Goal: Task Accomplishment & Management: Use online tool/utility

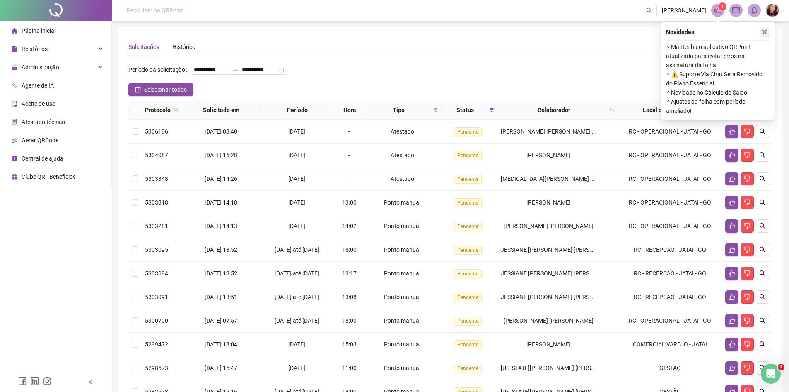
click at [766, 34] on icon "close" at bounding box center [765, 32] width 6 height 6
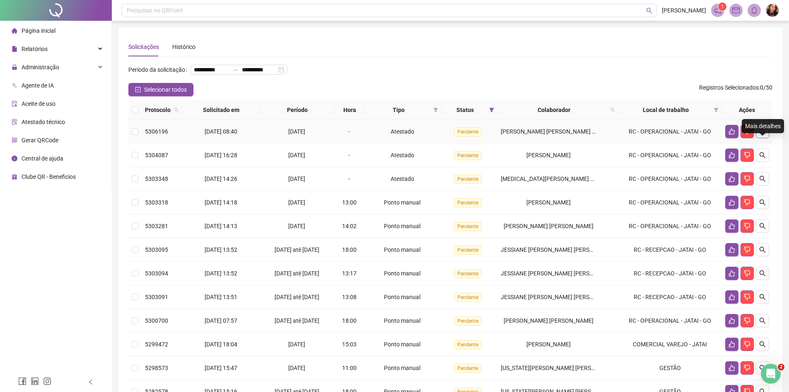
click at [759, 138] on button "button" at bounding box center [762, 131] width 13 height 13
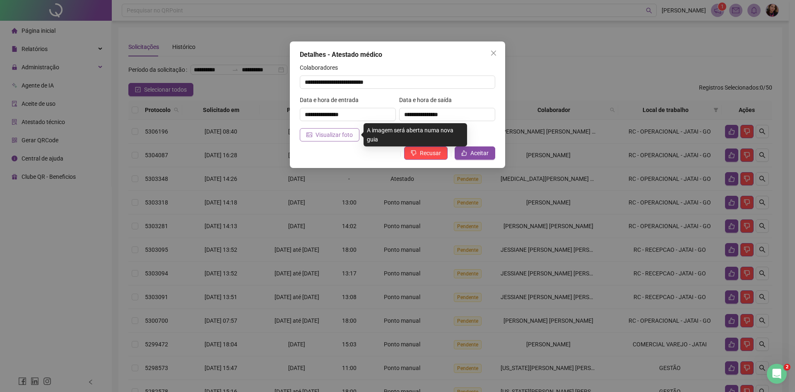
click at [319, 139] on span "Visualizar foto" at bounding box center [334, 134] width 37 height 9
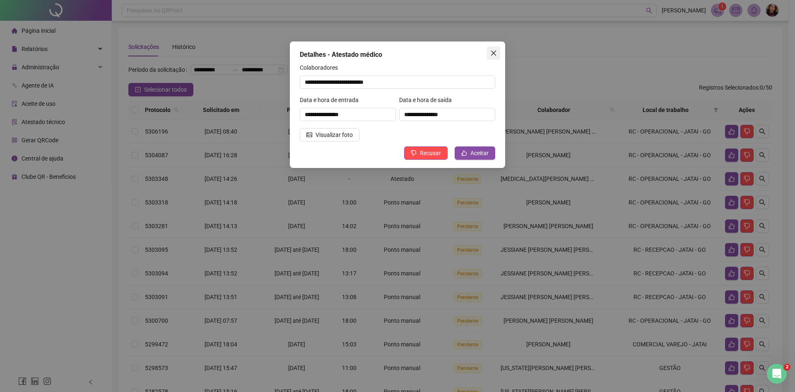
click at [496, 58] on button "Close" at bounding box center [493, 52] width 13 height 13
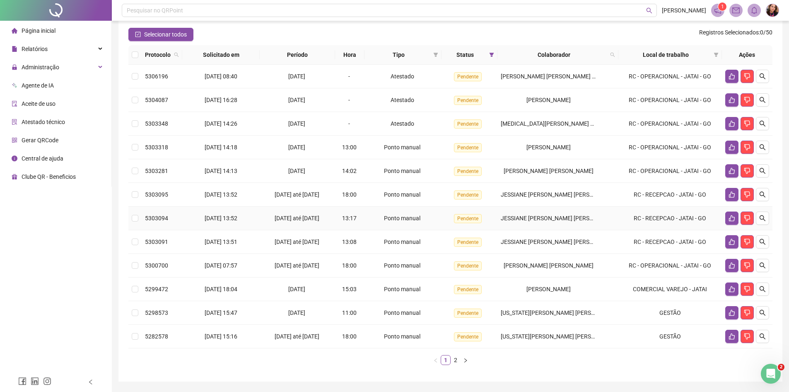
scroll to position [36, 0]
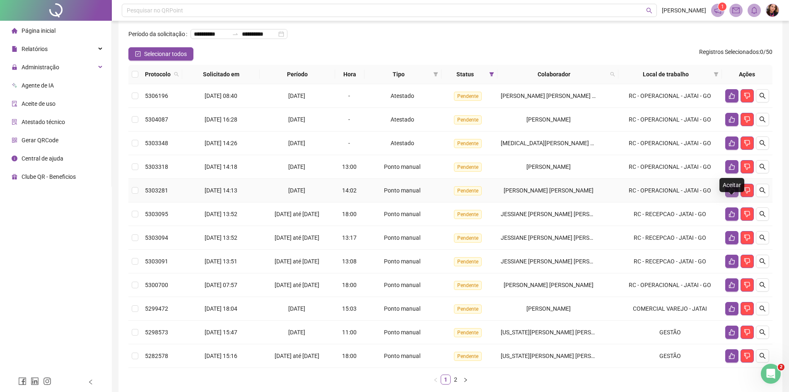
click at [732, 193] on icon "like" at bounding box center [732, 190] width 7 height 7
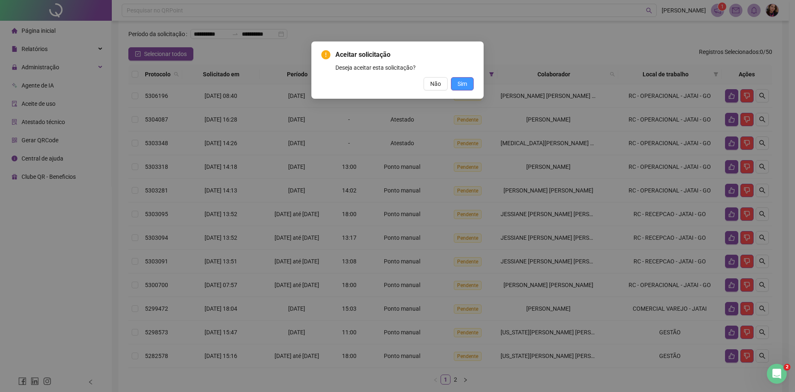
click at [466, 87] on span "Sim" at bounding box center [463, 83] width 10 height 9
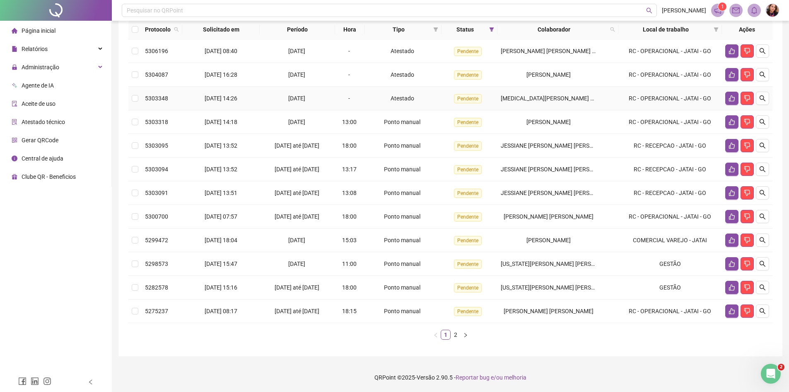
scroll to position [123, 0]
click at [452, 338] on link "2" at bounding box center [455, 334] width 9 height 9
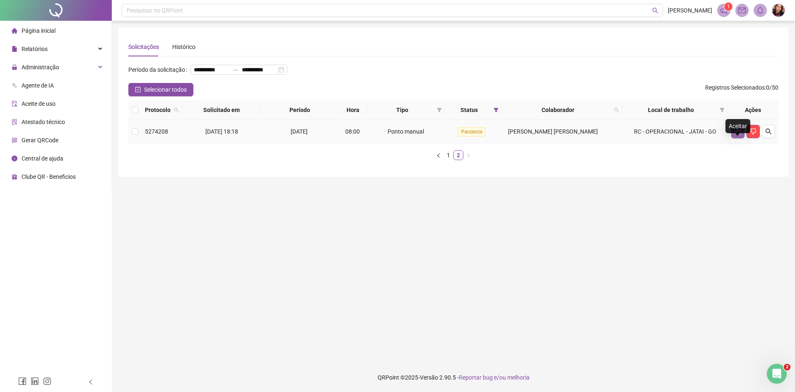
click at [738, 138] on button "button" at bounding box center [738, 131] width 13 height 13
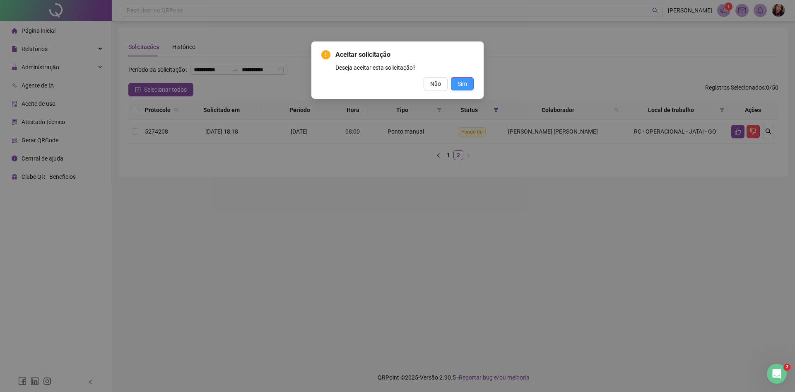
click at [468, 85] on button "Sim" at bounding box center [462, 83] width 23 height 13
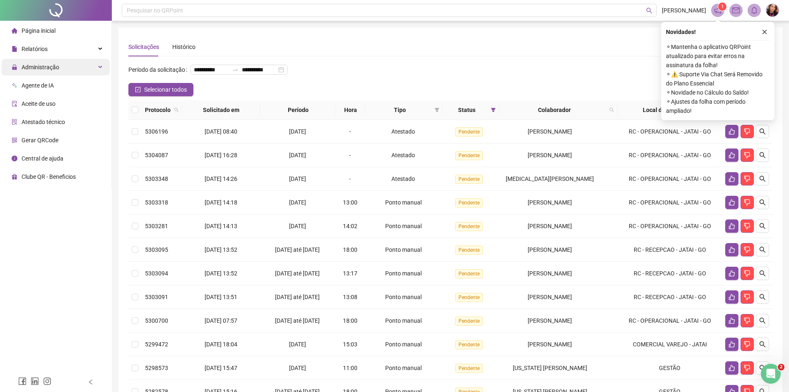
click at [63, 65] on div "Administração" at bounding box center [56, 67] width 108 height 17
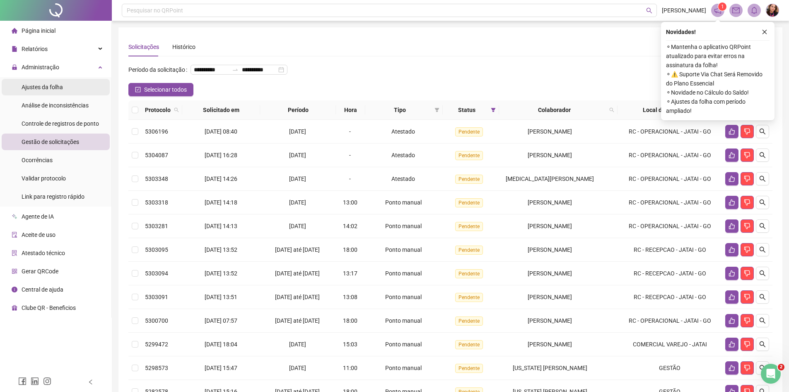
click at [68, 87] on li "Ajustes da folha" at bounding box center [56, 87] width 108 height 17
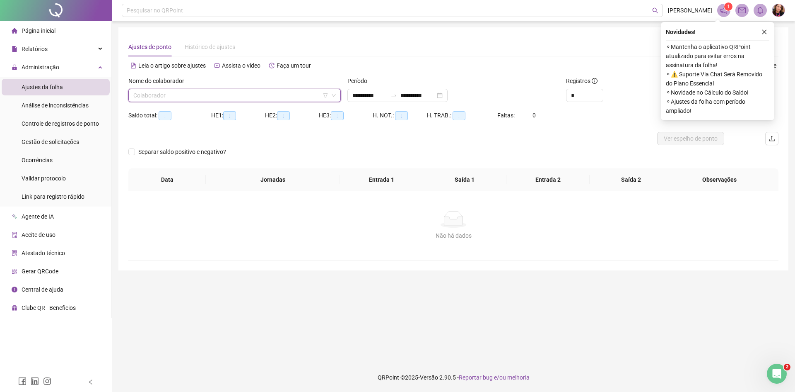
click at [236, 94] on input "search" at bounding box center [230, 95] width 195 height 12
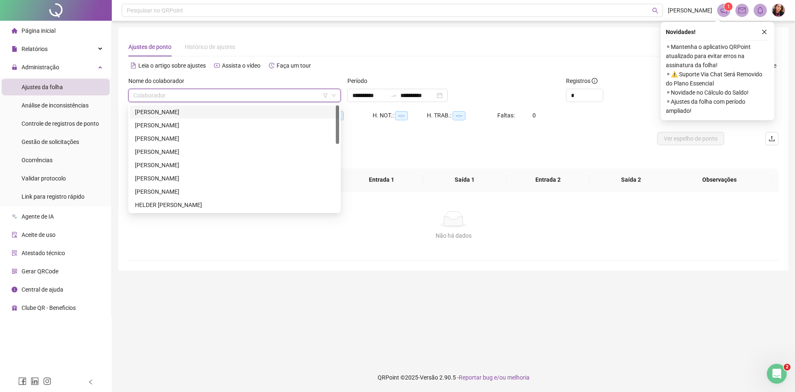
drag, startPoint x: 212, startPoint y: 113, endPoint x: 283, endPoint y: 102, distance: 72.5
click at [213, 114] on div "[PERSON_NAME]" at bounding box center [234, 111] width 199 height 9
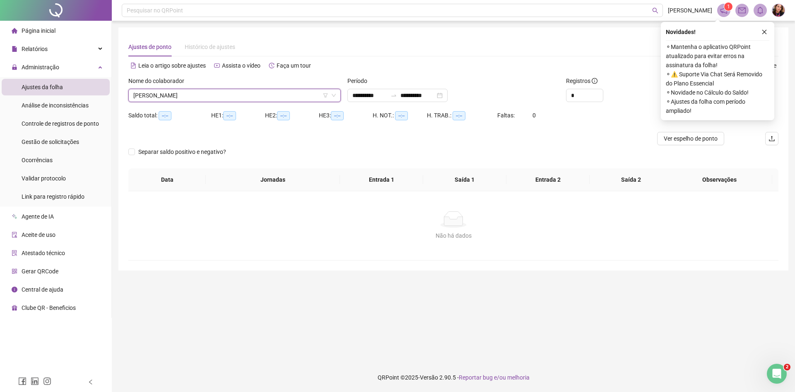
click at [766, 34] on icon "close" at bounding box center [765, 32] width 5 height 5
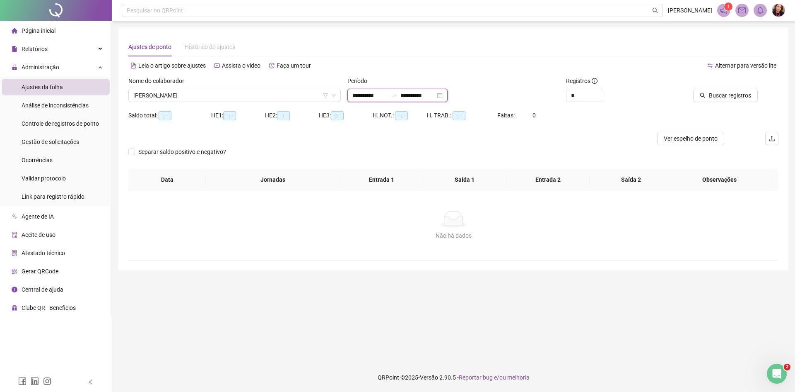
click at [368, 97] on input "**********" at bounding box center [370, 95] width 35 height 9
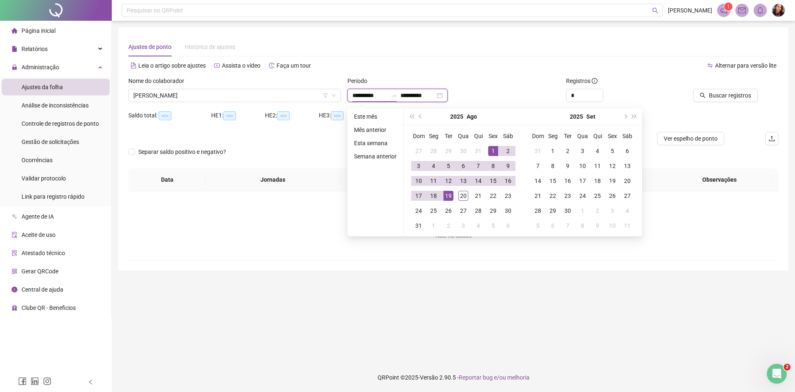
type input "**********"
click at [423, 120] on button "prev-year" at bounding box center [420, 116] width 9 height 17
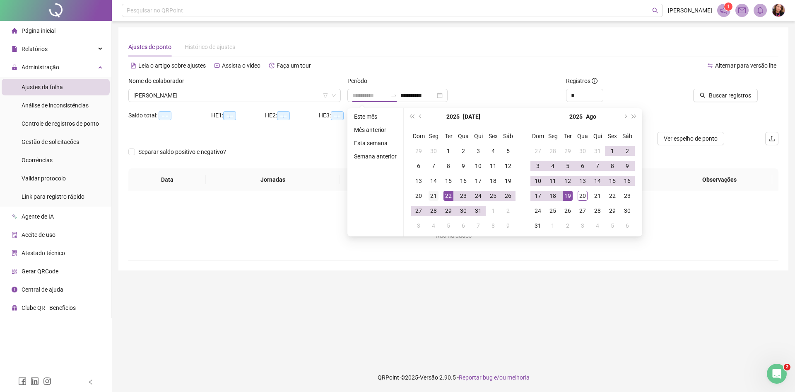
type input "**********"
click at [433, 197] on div "21" at bounding box center [434, 196] width 10 height 10
type input "**********"
click at [581, 194] on div "20" at bounding box center [583, 196] width 10 height 10
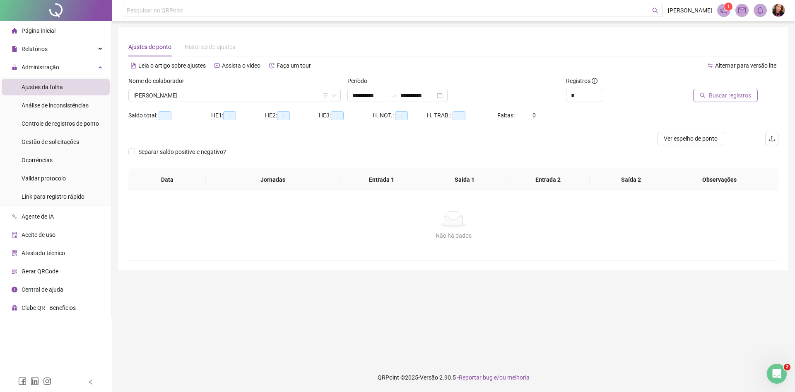
click at [722, 90] on button "Buscar registros" at bounding box center [726, 95] width 65 height 13
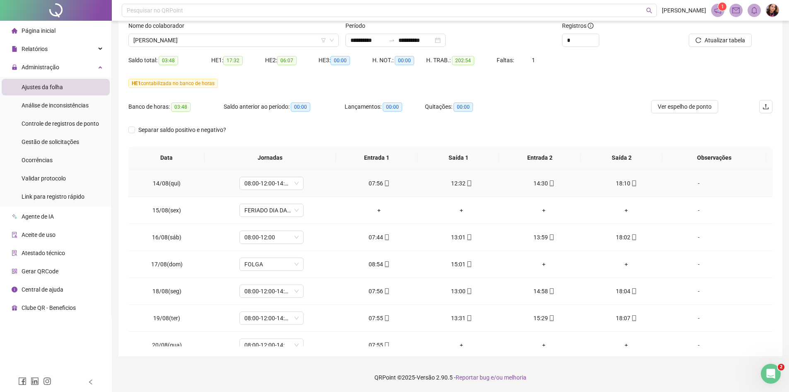
scroll to position [658, 0]
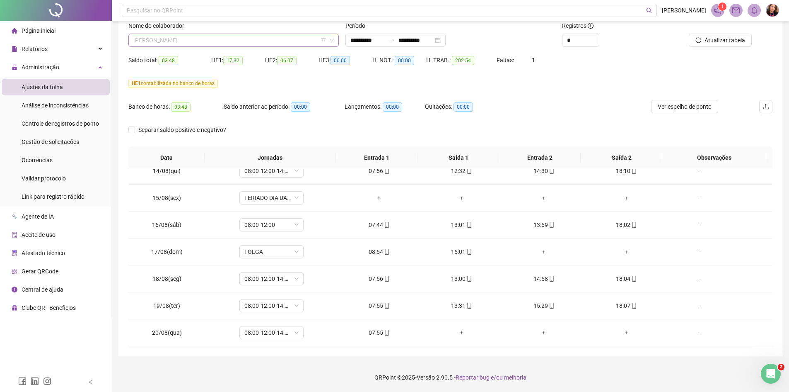
click at [201, 44] on span "[PERSON_NAME]" at bounding box center [233, 40] width 201 height 12
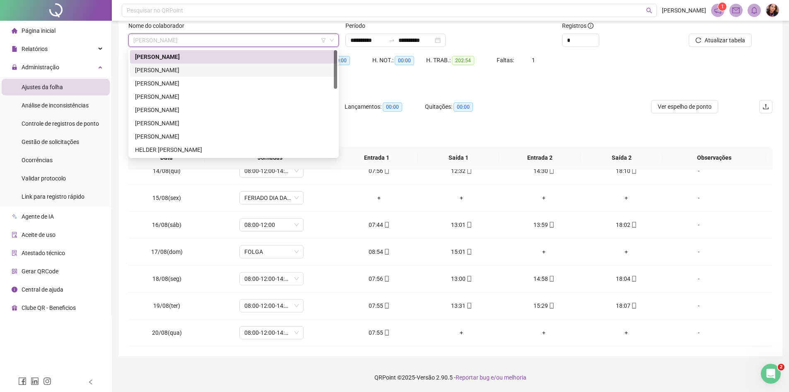
click at [201, 69] on div "[PERSON_NAME]" at bounding box center [233, 69] width 197 height 9
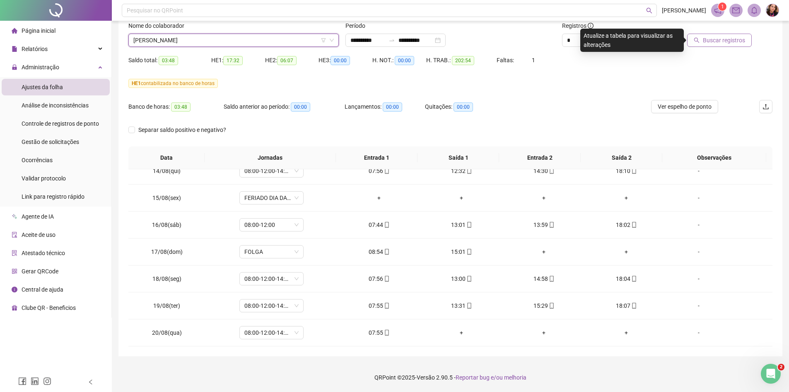
click at [727, 46] on button "Buscar registros" at bounding box center [719, 40] width 65 height 13
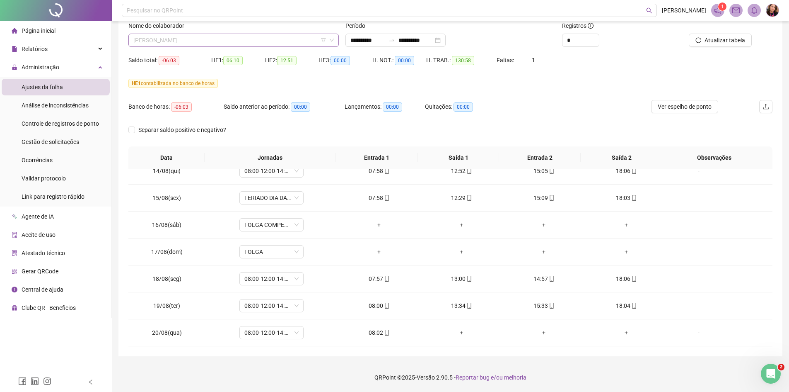
click at [280, 41] on span "[PERSON_NAME]" at bounding box center [233, 40] width 201 height 12
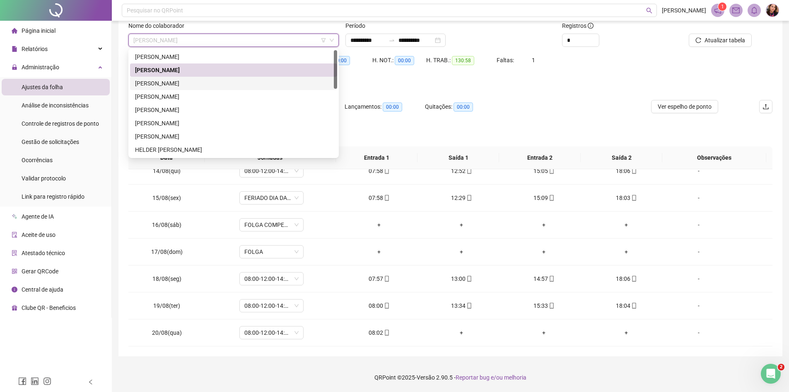
click at [277, 85] on div "[PERSON_NAME]" at bounding box center [233, 83] width 197 height 9
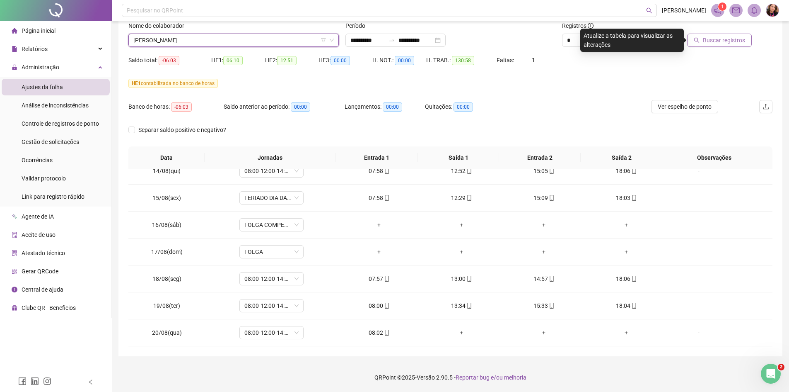
click at [726, 40] on span "Buscar registros" at bounding box center [724, 40] width 42 height 9
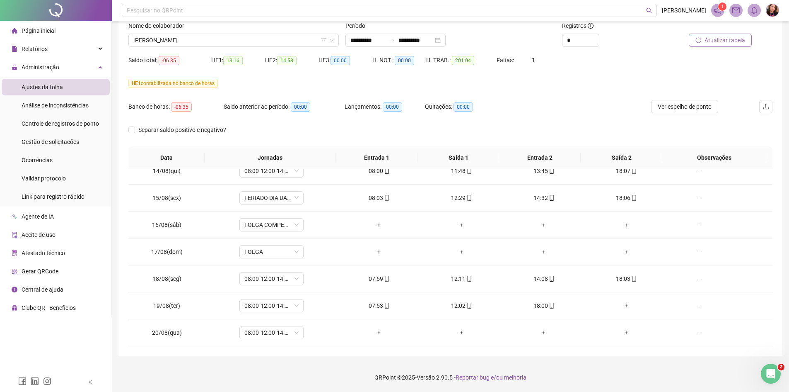
click at [700, 43] on icon "reload" at bounding box center [698, 39] width 5 height 5
click at [467, 306] on icon "mobile" at bounding box center [470, 305] width 6 height 6
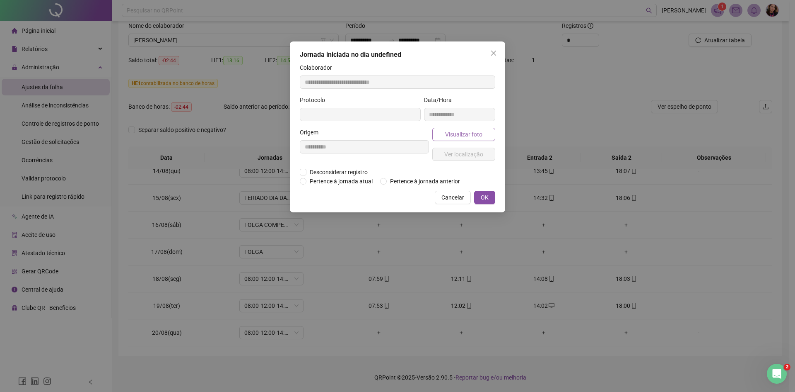
type input "**********"
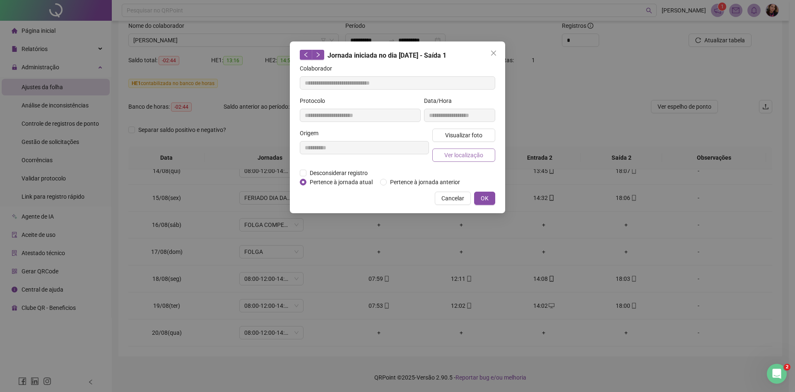
click at [487, 159] on button "Ver localização" at bounding box center [464, 154] width 63 height 13
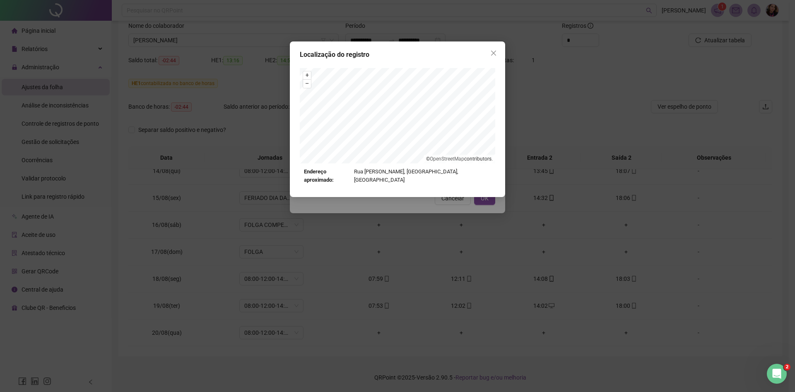
click at [554, 162] on div "Localização do registro + – ⇧ › © OpenStreetMap contributors. Endereço aproxima…" at bounding box center [397, 196] width 795 height 392
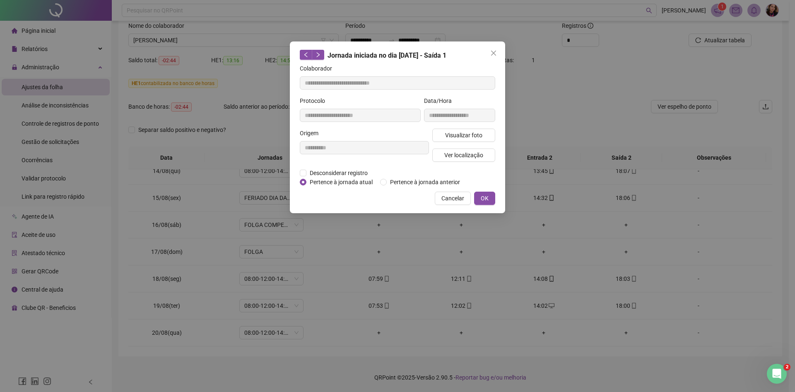
click at [554, 162] on div "**********" at bounding box center [397, 196] width 795 height 392
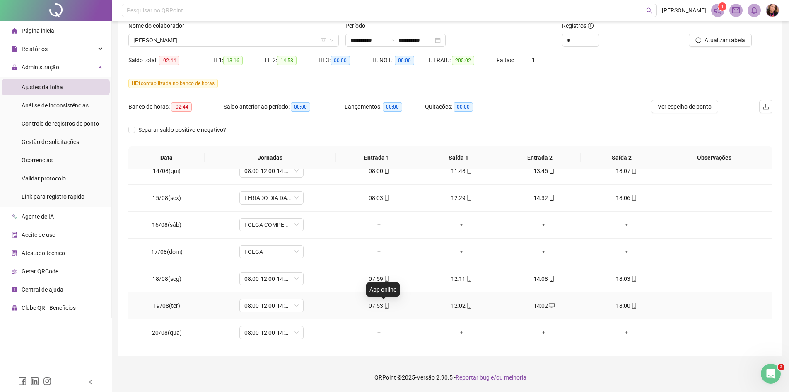
click at [384, 306] on icon "mobile" at bounding box center [387, 305] width 6 height 6
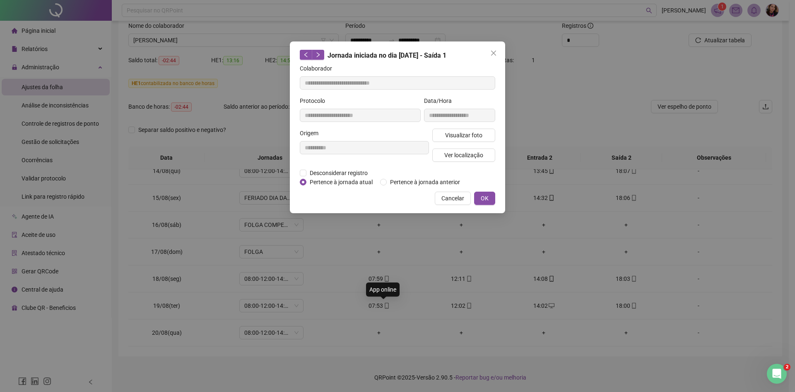
type input "**********"
click at [459, 162] on div "Visualizar foto Ver localização" at bounding box center [464, 148] width 66 height 40
click at [464, 158] on span "Ver localização" at bounding box center [464, 154] width 39 height 9
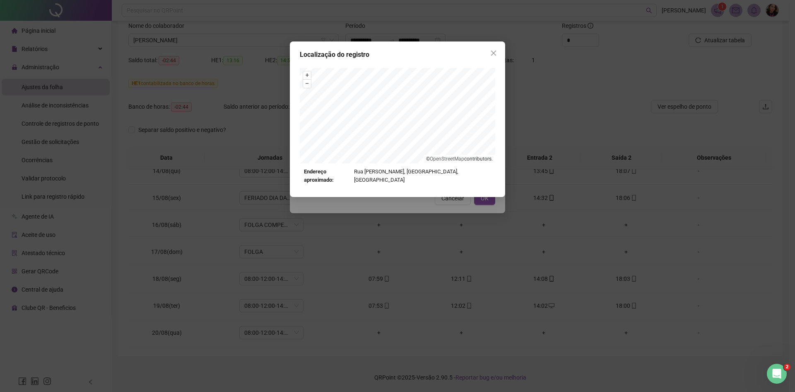
click at [540, 159] on div "Localização do registro + – ⇧ › © OpenStreetMap contributors. Endereço aproxima…" at bounding box center [397, 196] width 795 height 392
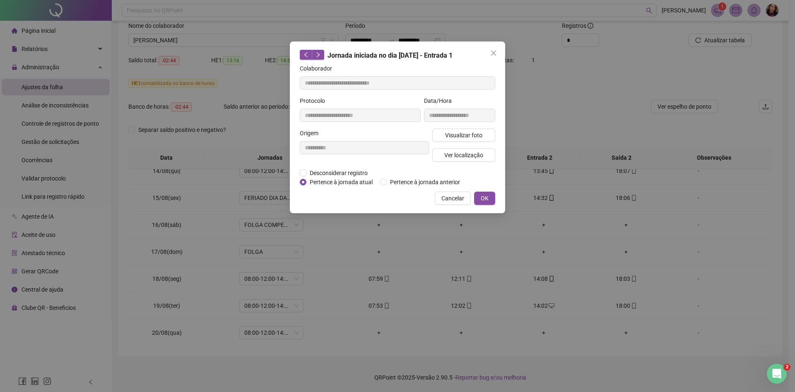
click at [540, 159] on div "**********" at bounding box center [397, 196] width 795 height 392
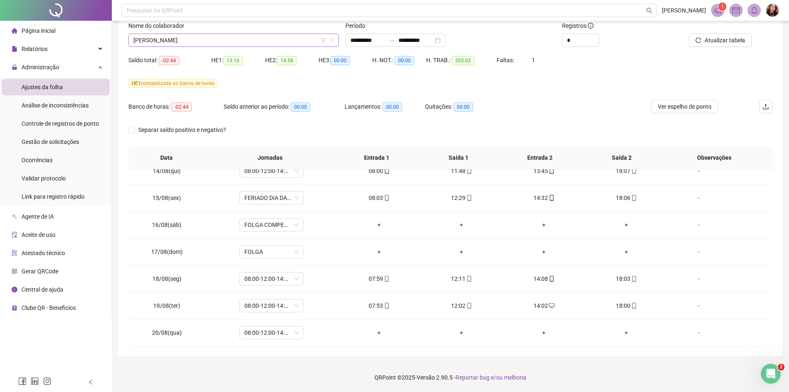
click at [234, 43] on span "[PERSON_NAME]" at bounding box center [233, 40] width 201 height 12
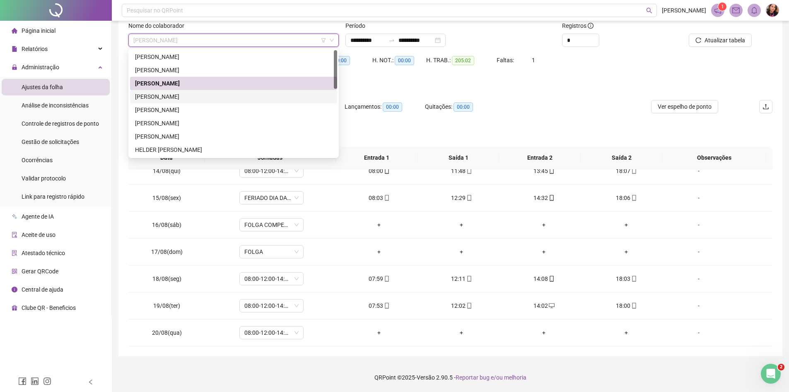
drag, startPoint x: 193, startPoint y: 102, endPoint x: 603, endPoint y: 73, distance: 411.2
click at [193, 102] on div "[PERSON_NAME]" at bounding box center [233, 96] width 207 height 13
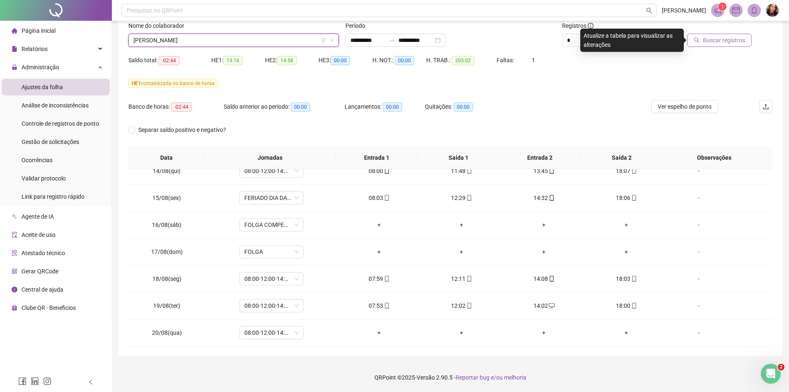
click at [711, 44] on span "Buscar registros" at bounding box center [724, 40] width 42 height 9
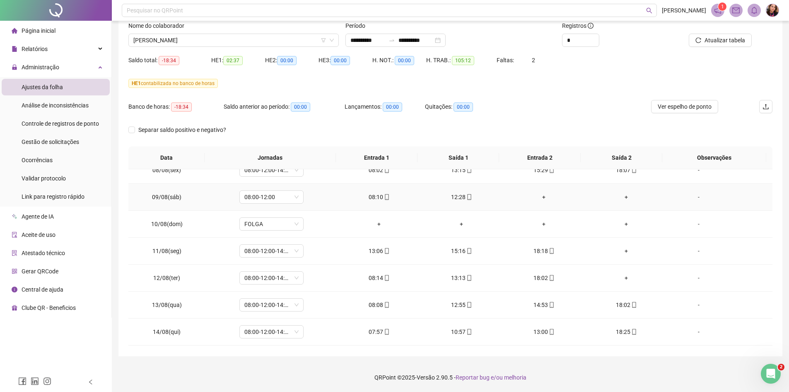
scroll to position [539, 0]
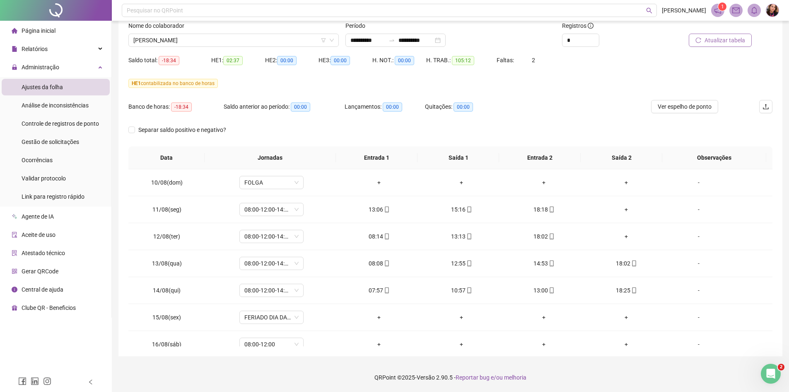
click at [713, 38] on span "Atualizar tabela" at bounding box center [725, 40] width 41 height 9
